Goal: Contribute content

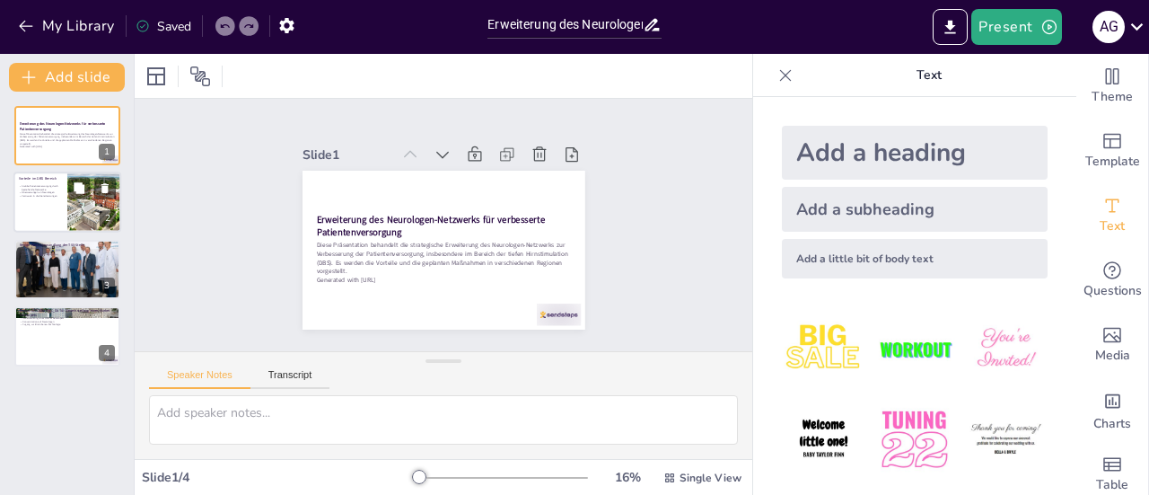
click at [31, 189] on p "Stabile Patientenversorgung durch bestehende Netzwerke" at bounding box center [40, 188] width 43 height 6
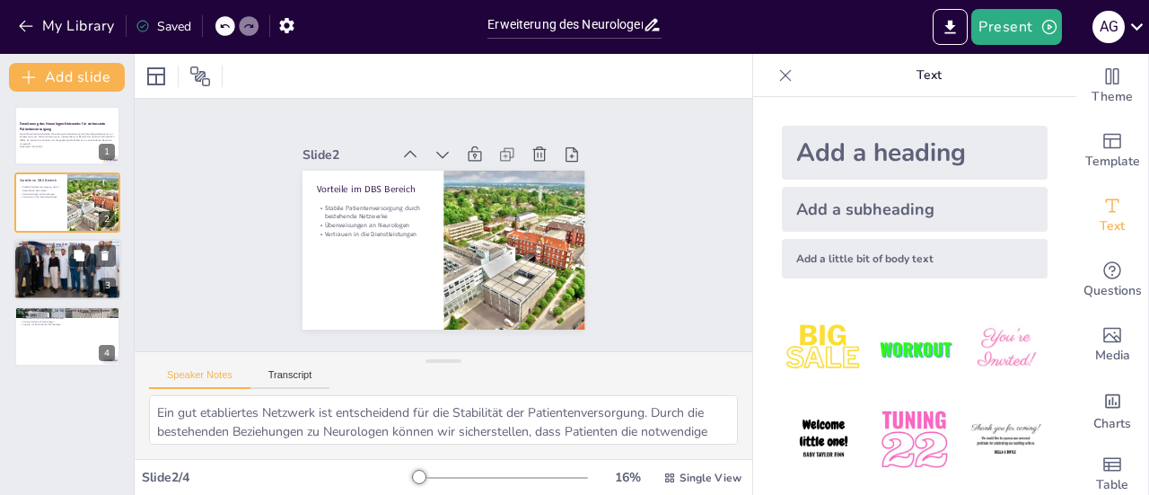
click at [61, 253] on p "Fokussierung auf Referenzzentren" at bounding box center [67, 254] width 97 height 4
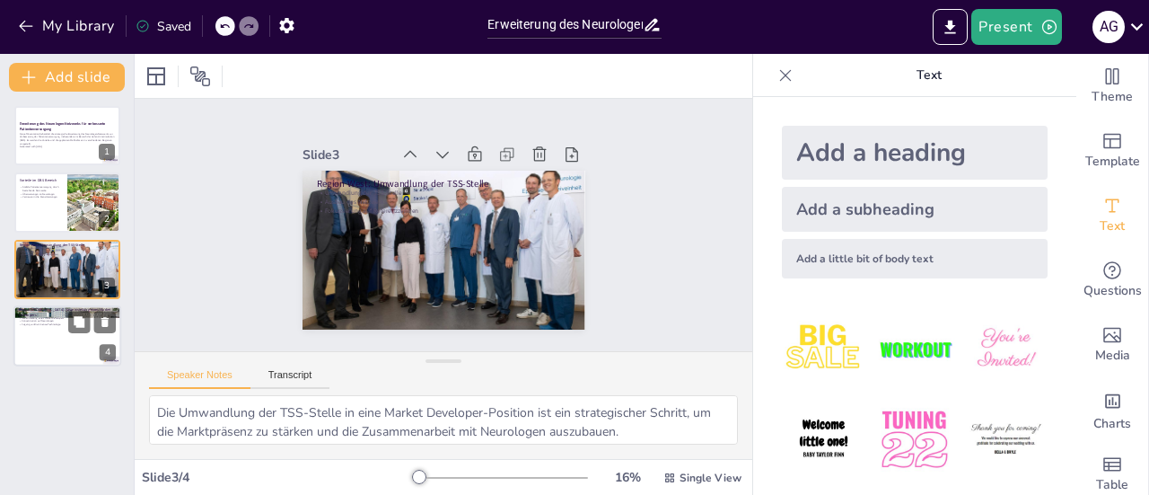
click at [50, 329] on div at bounding box center [67, 335] width 108 height 61
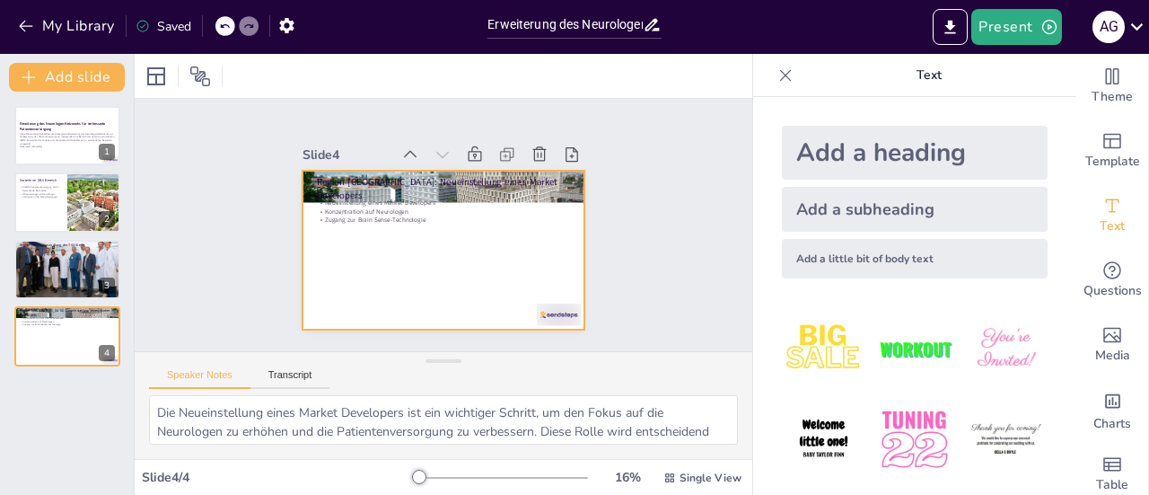
click at [526, 253] on div at bounding box center [444, 250] width 283 height 159
click at [59, 131] on div "Diese Präsentation behandelt die strategische Erweiterung des Neurologen-Netzwe…" at bounding box center [67, 140] width 97 height 19
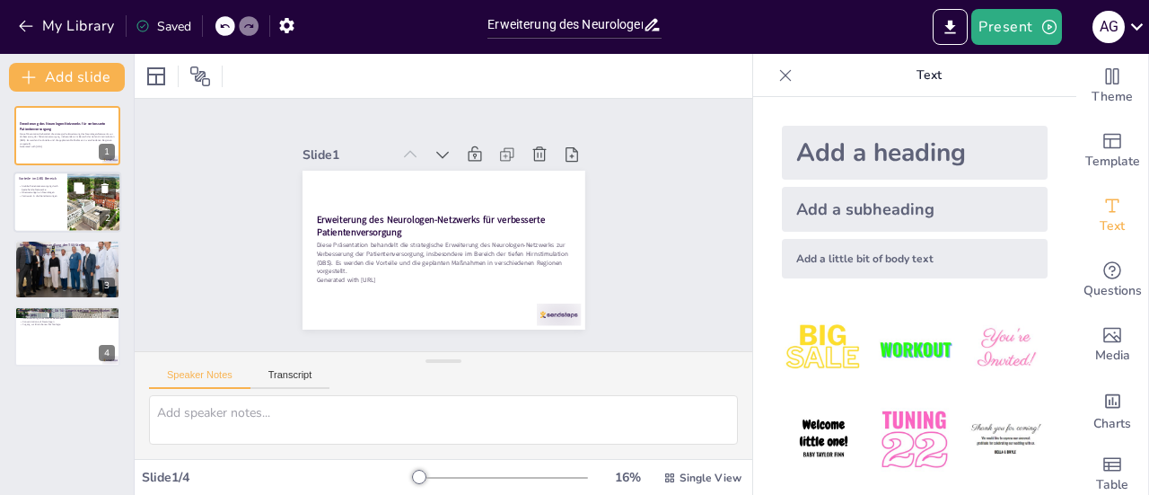
click at [43, 207] on div at bounding box center [67, 202] width 108 height 61
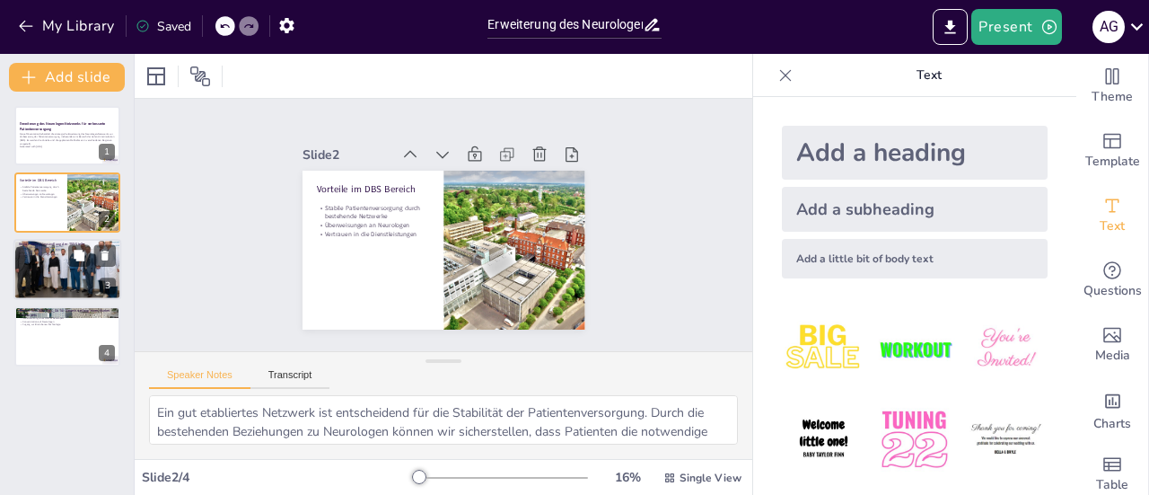
click at [48, 273] on div at bounding box center [67, 269] width 108 height 72
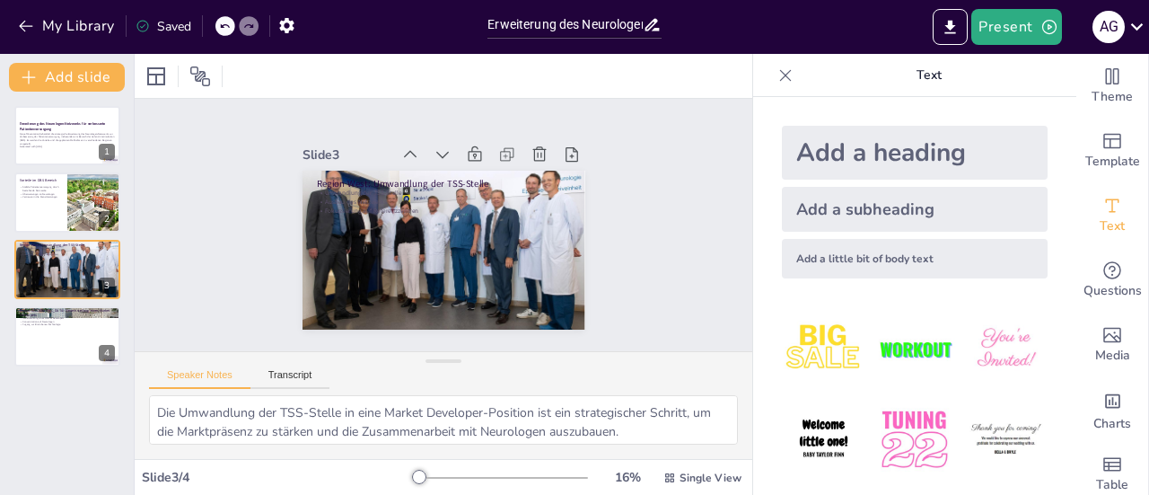
click at [777, 67] on icon at bounding box center [786, 75] width 18 height 18
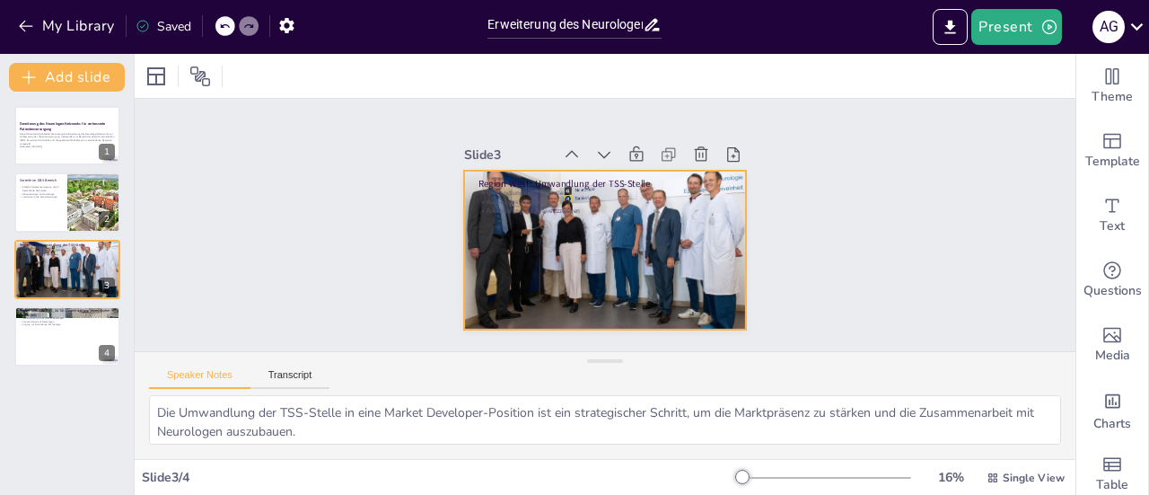
click at [622, 219] on div at bounding box center [605, 250] width 283 height 189
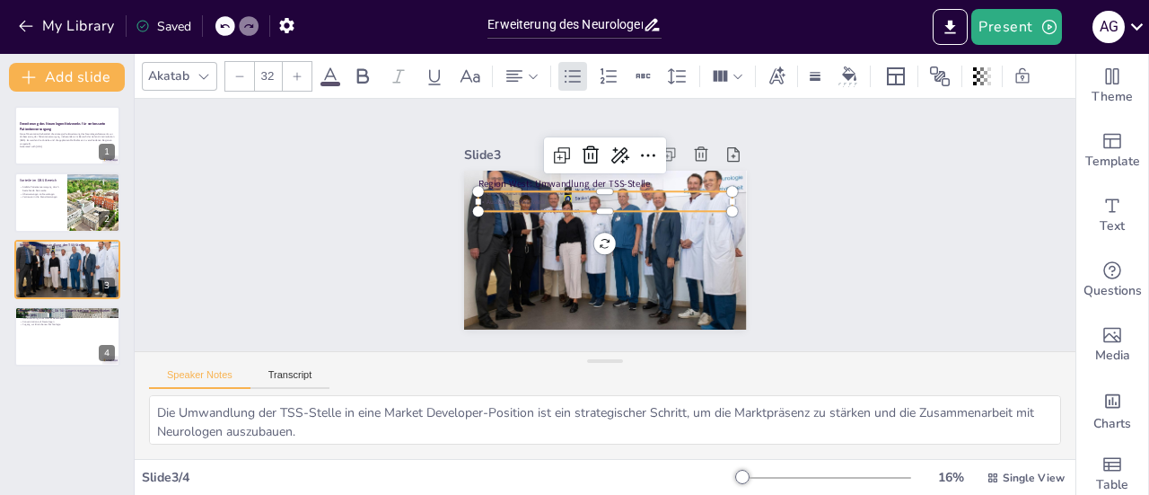
click at [575, 189] on p "Umwandlung der TSS-Stelle" at bounding box center [605, 193] width 254 height 9
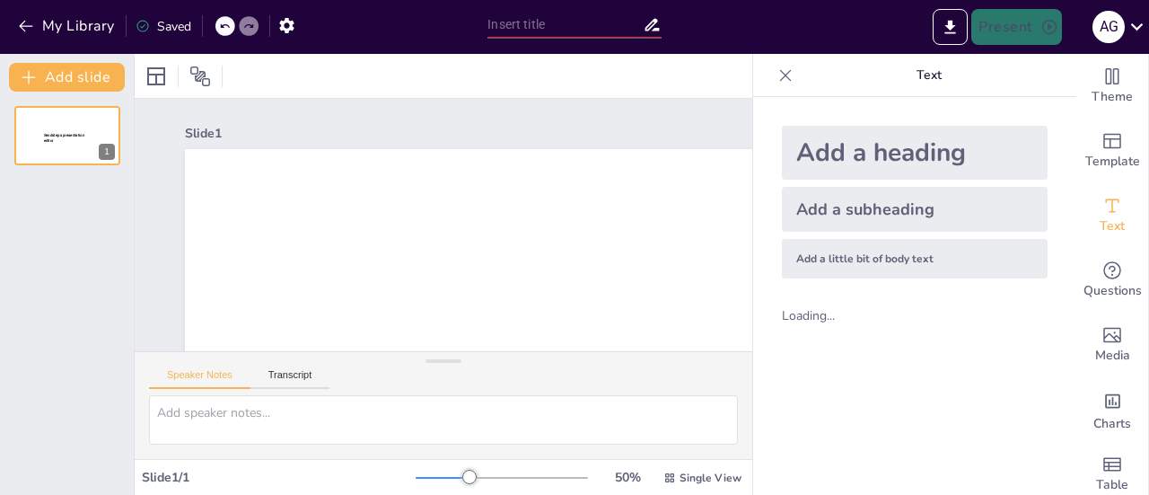
type input "Erweiterung des Neurologen-Netzwerks für verbesserte Patientenversorgung"
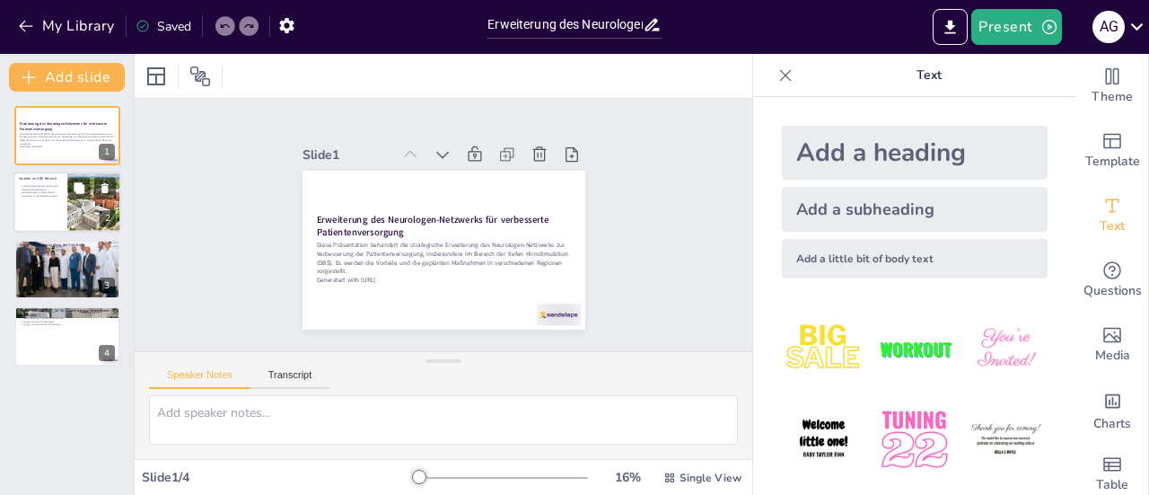
click at [52, 177] on p "Vorteile im DBS Bereich" at bounding box center [40, 179] width 43 height 5
type textarea "Ein gut etabliertes Netzwerk ist entscheidend für die Stabilität der Patientenv…"
